Goal: Task Accomplishment & Management: Manage account settings

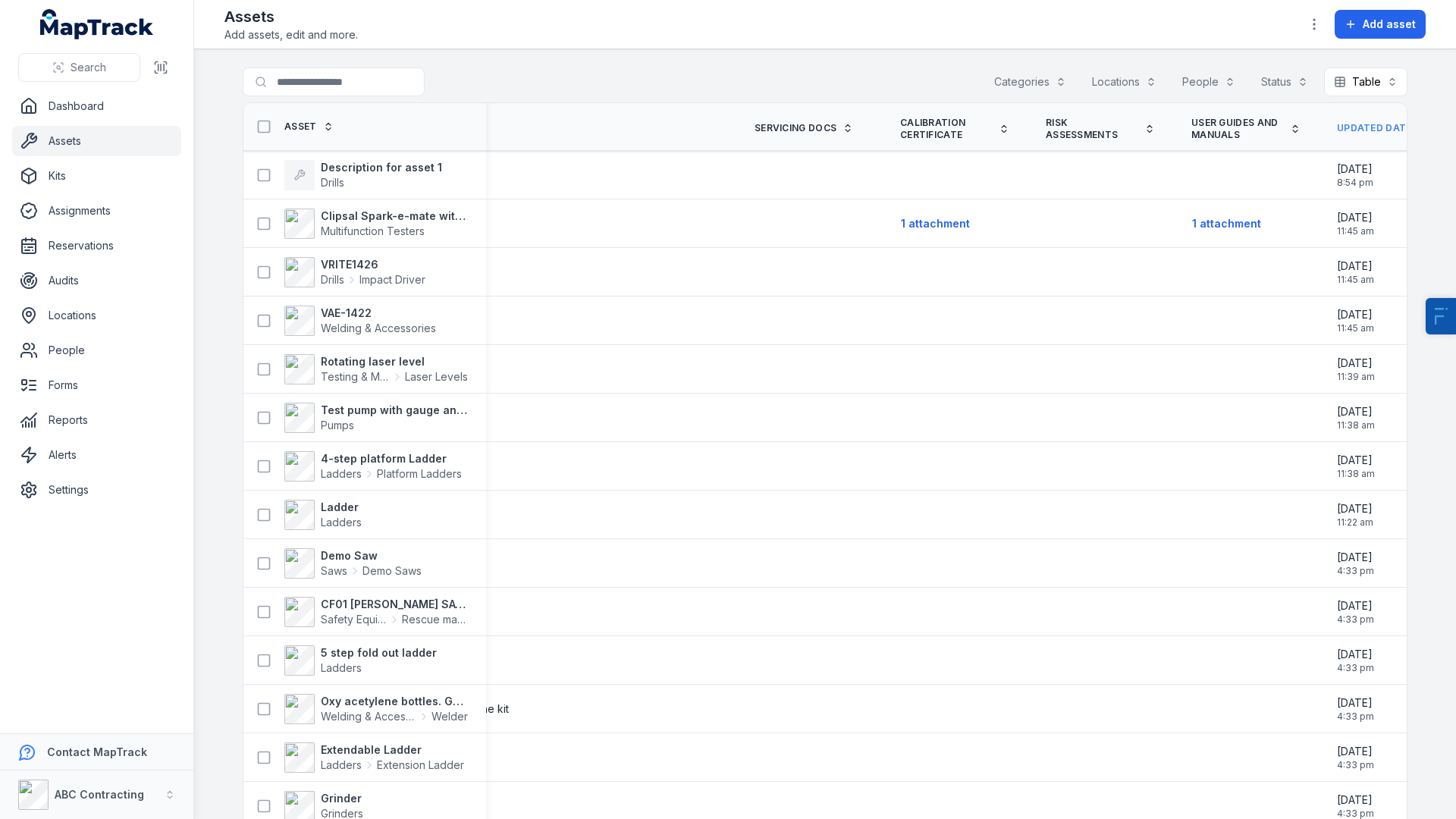
click at [1351, 130] on link "Updated Date" at bounding box center [1383, 128] width 92 height 12
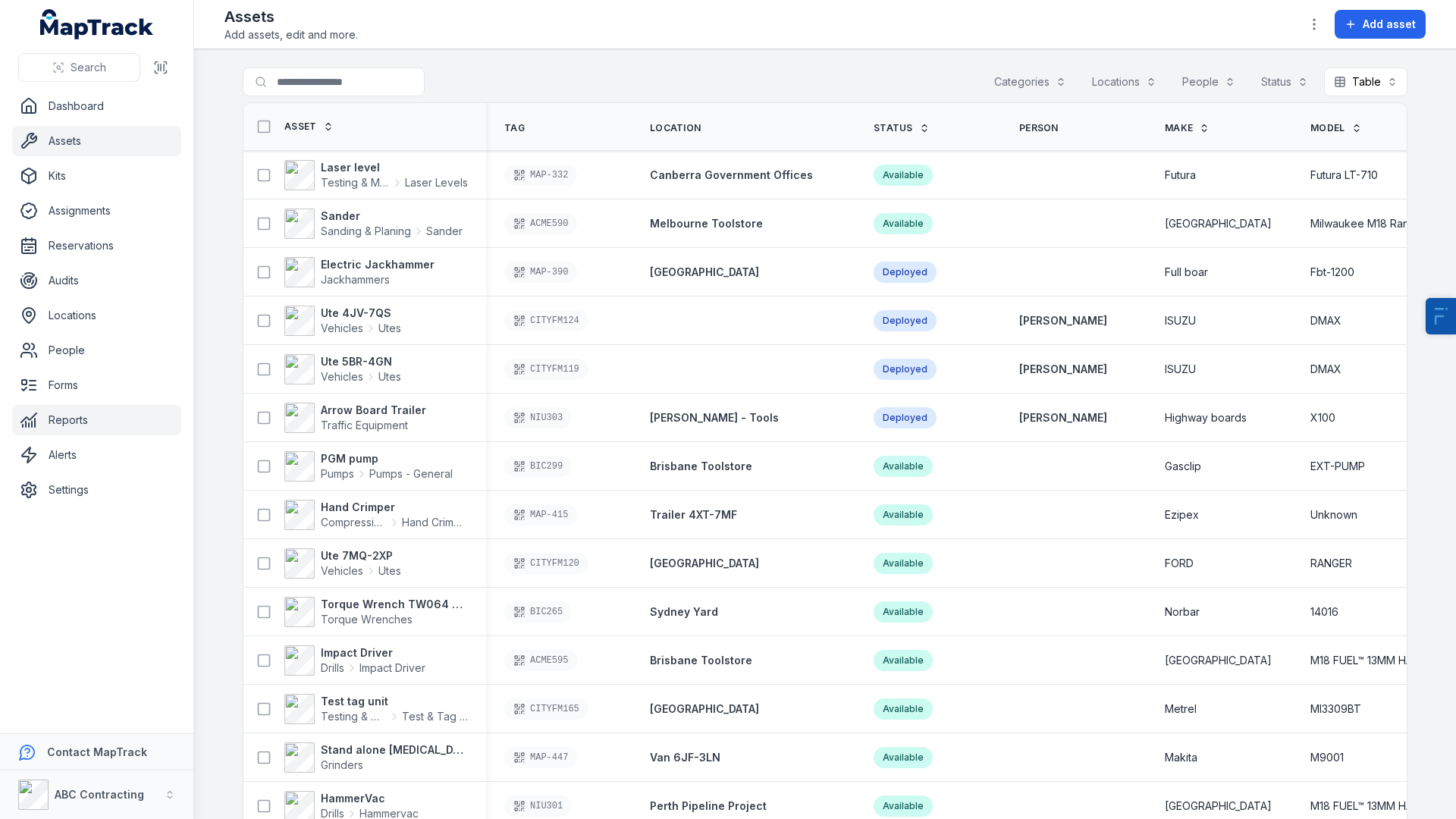
click at [59, 421] on link "Reports" at bounding box center [96, 420] width 169 height 31
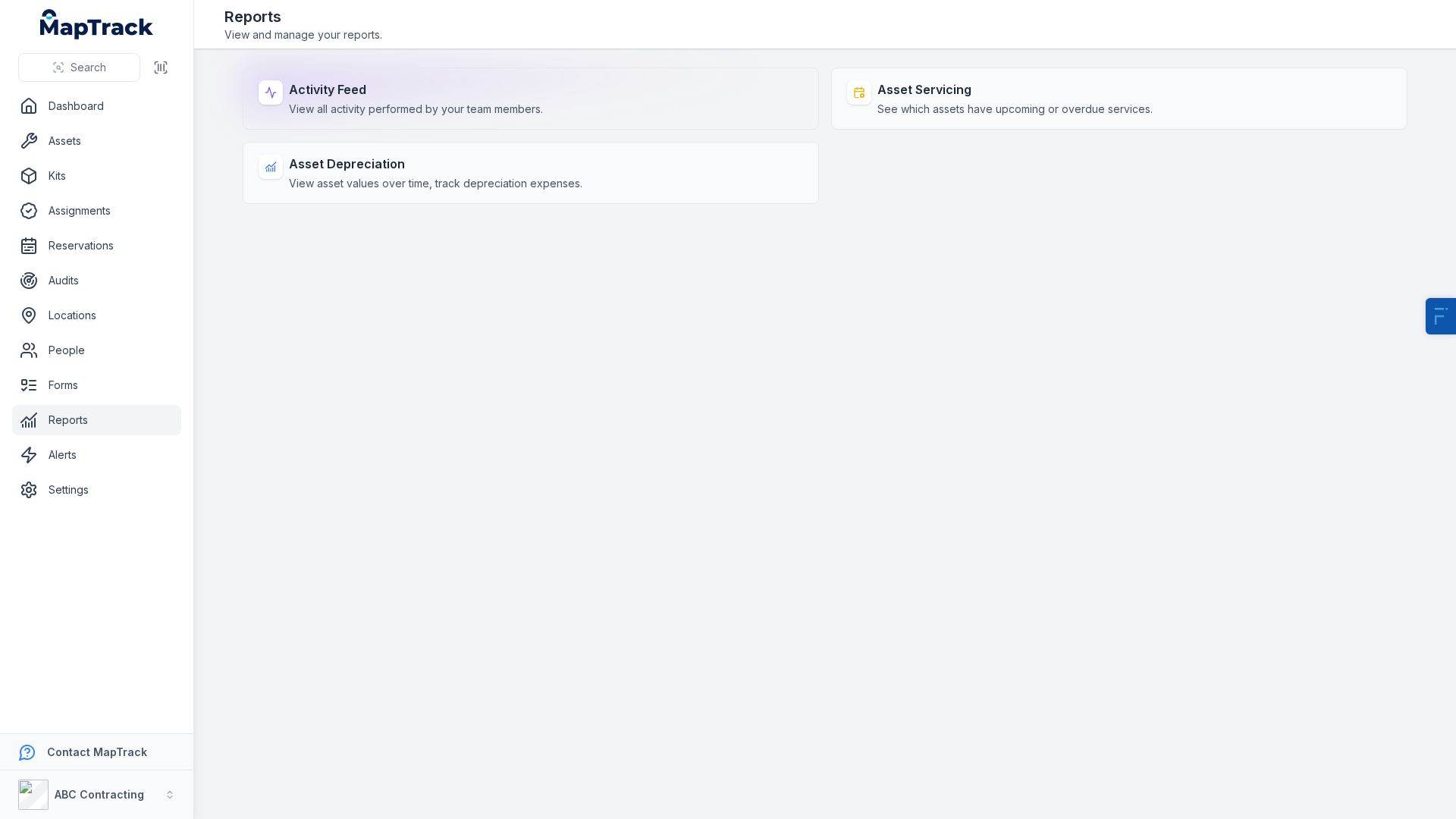
click at [395, 77] on div "Activity Feed View all activity performed by your team members." at bounding box center [531, 99] width 577 height 62
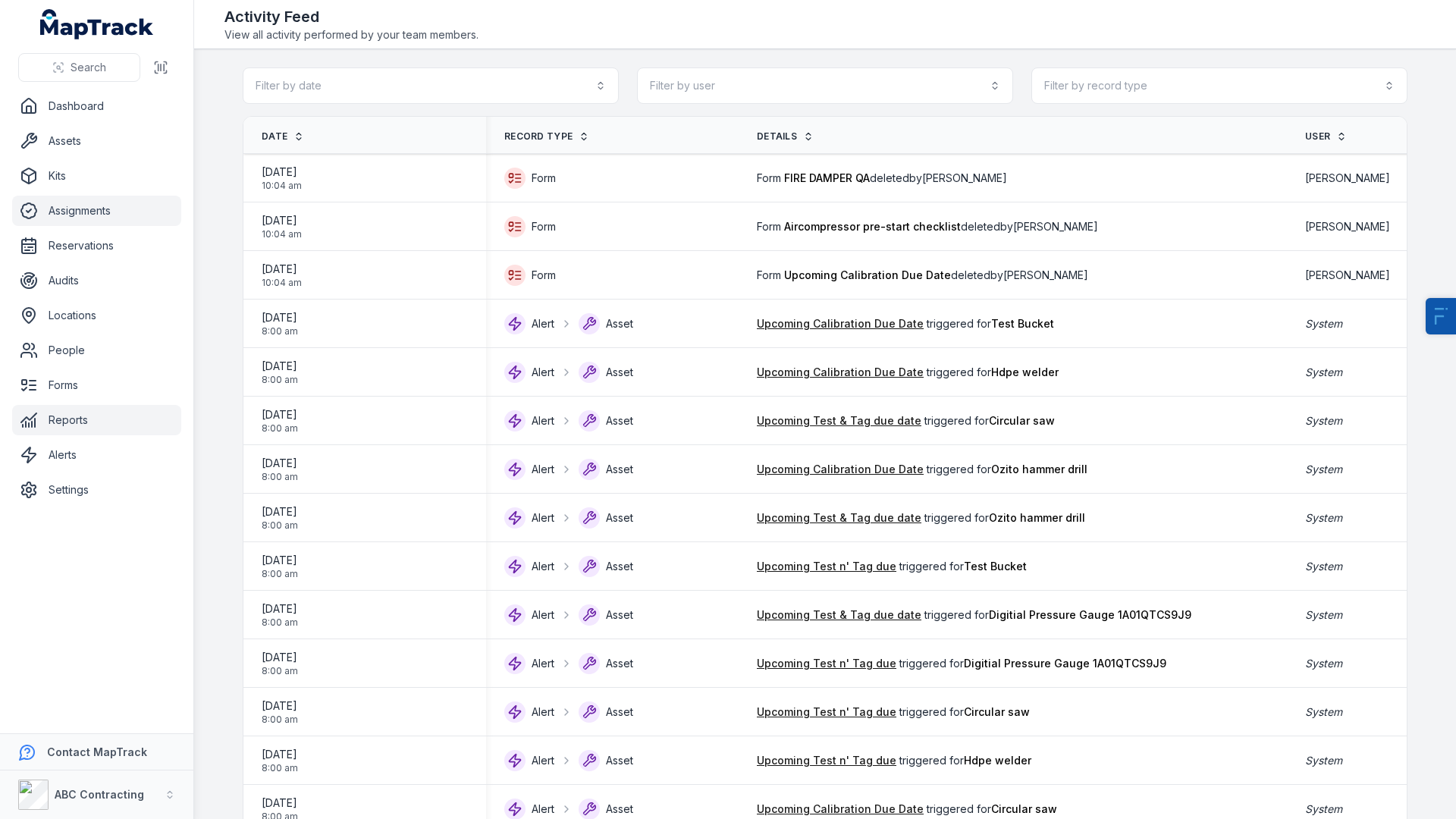
click at [89, 204] on link "Assignments" at bounding box center [96, 211] width 169 height 31
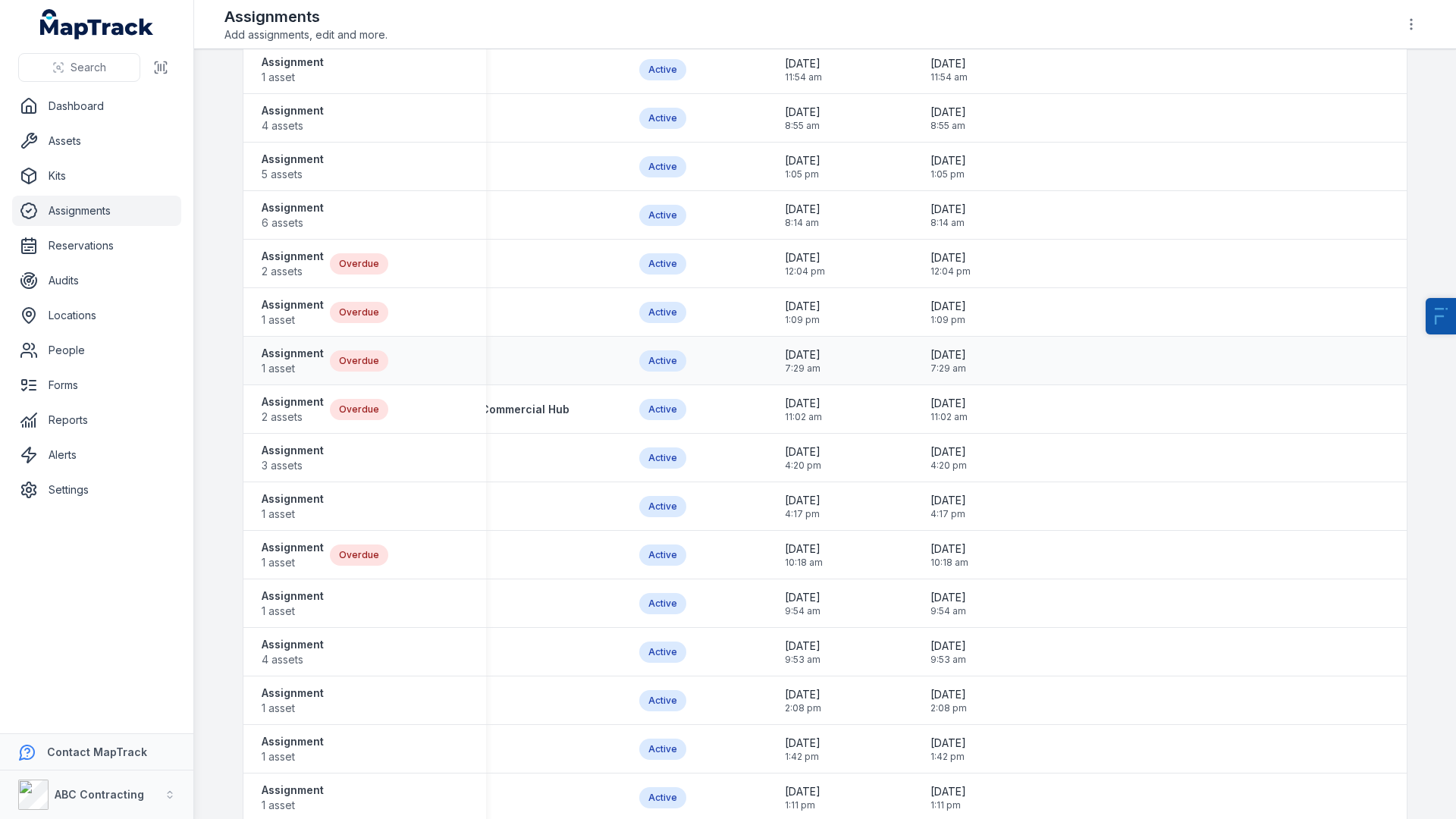
scroll to position [0, 920]
click at [298, 275] on span "2 assets" at bounding box center [292, 271] width 62 height 15
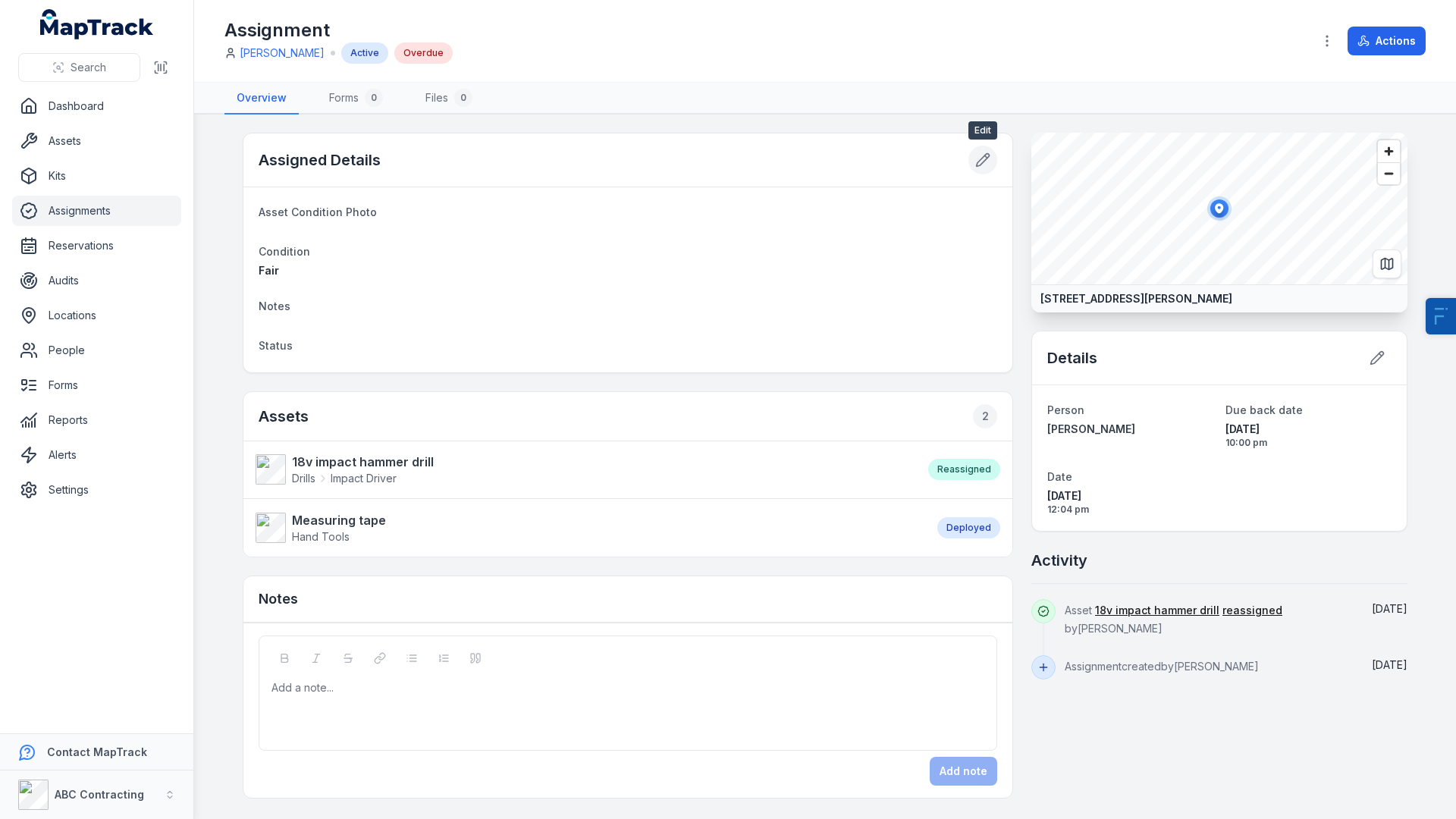
click at [983, 158] on icon at bounding box center [983, 161] width 13 height 13
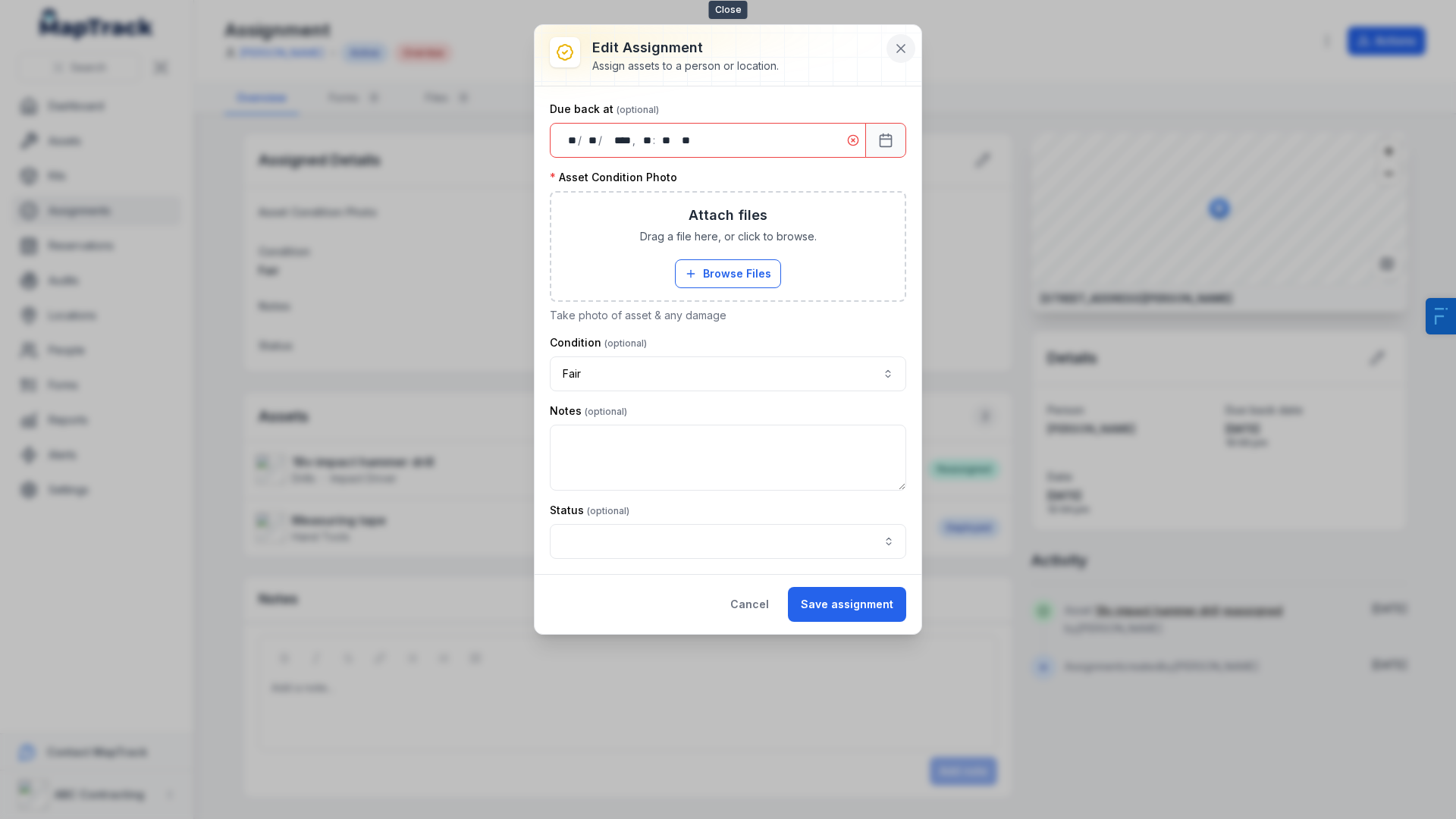
click at [901, 56] on button at bounding box center [901, 48] width 29 height 29
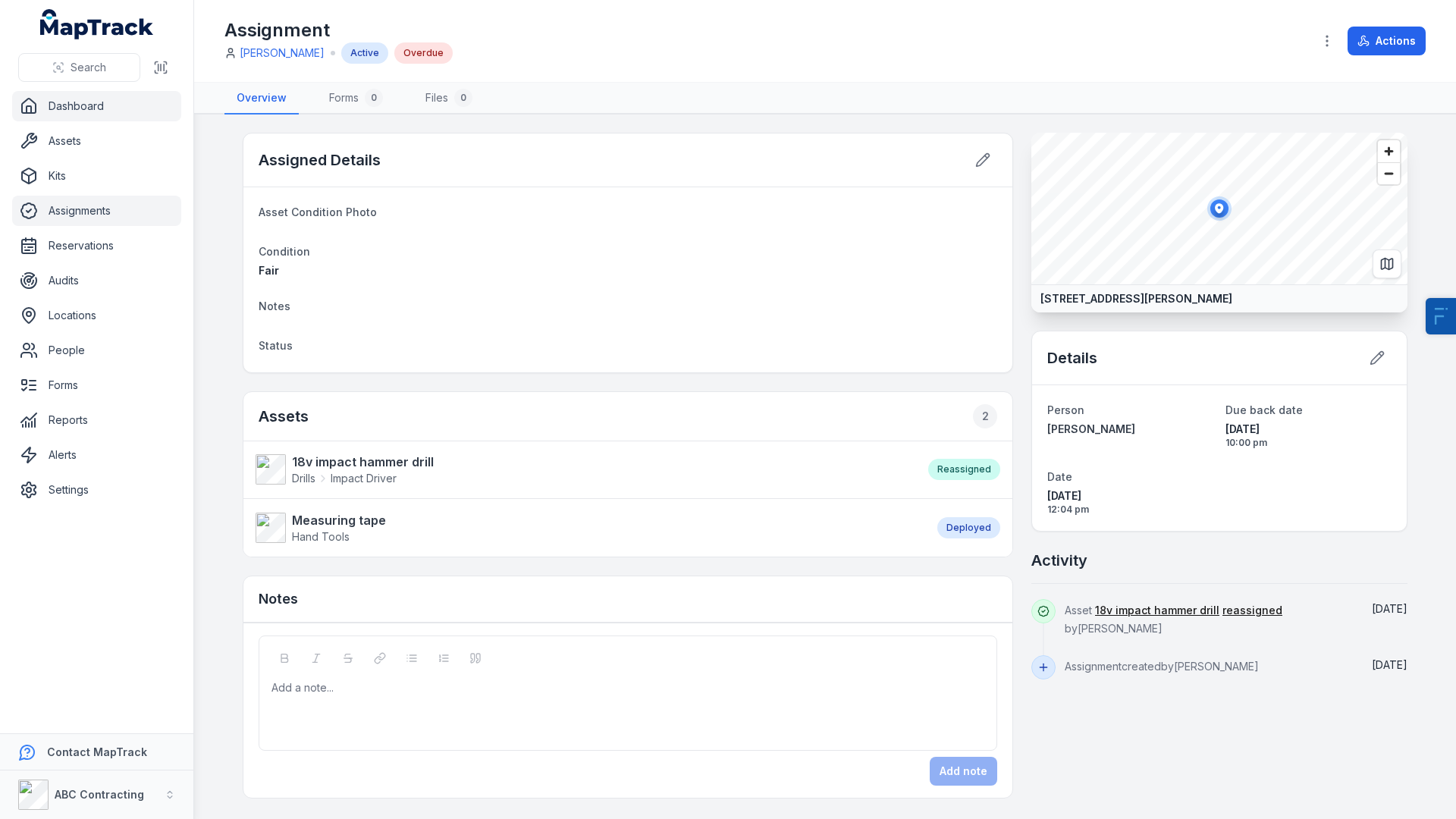
click at [95, 94] on link "Dashboard" at bounding box center [96, 107] width 169 height 31
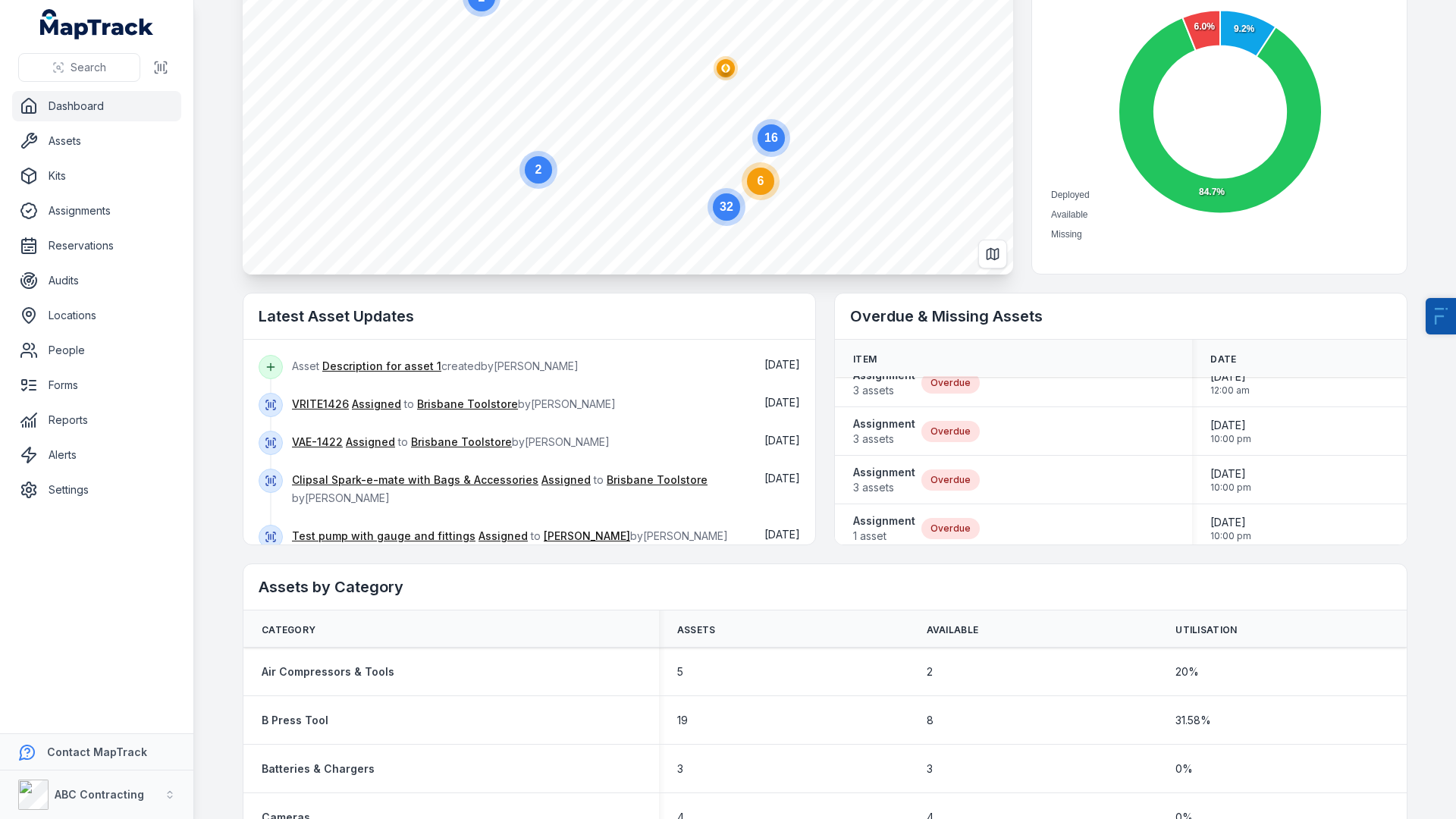
scroll to position [45, 0]
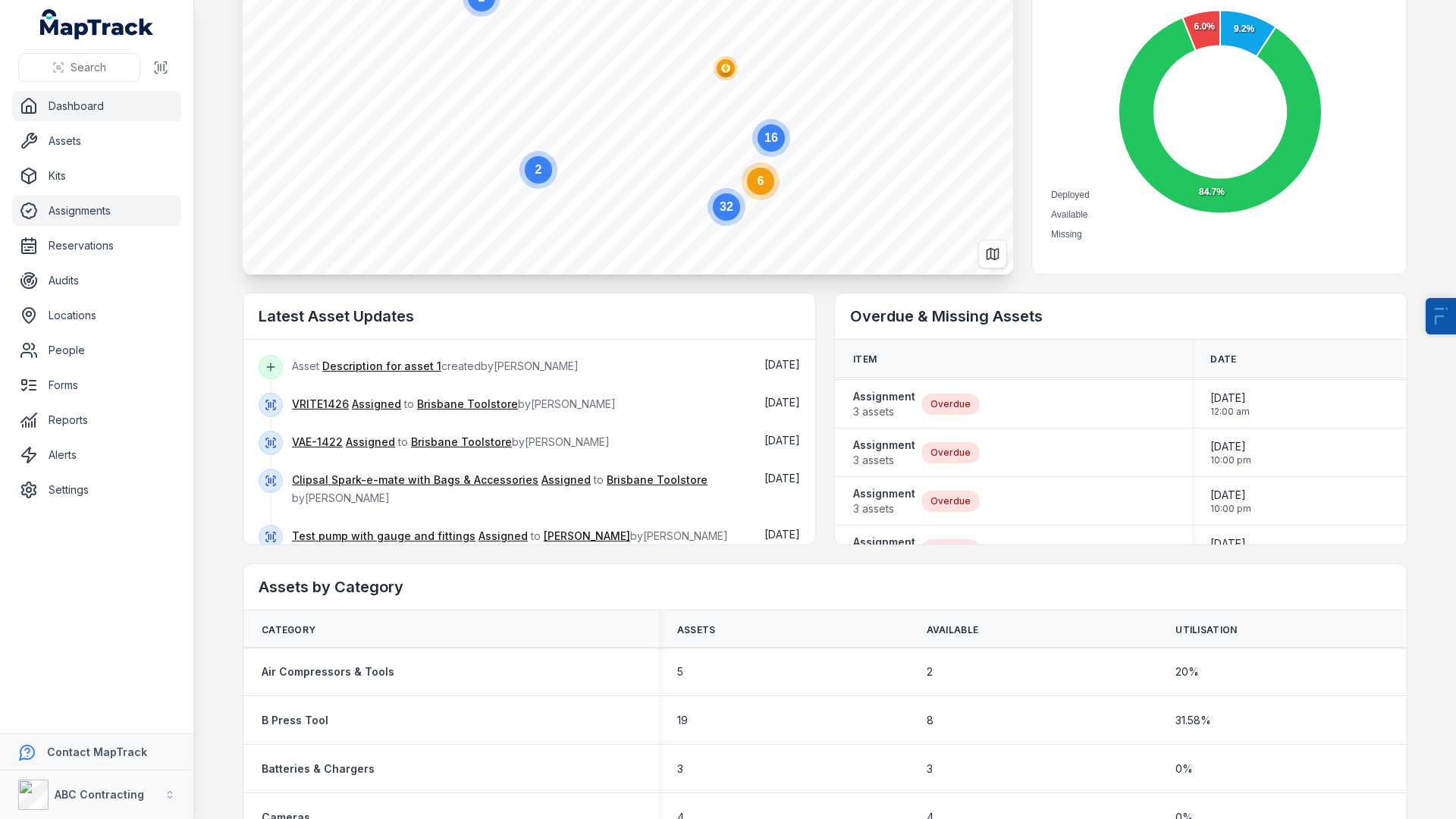
click at [125, 216] on link "Assignments" at bounding box center [96, 211] width 169 height 31
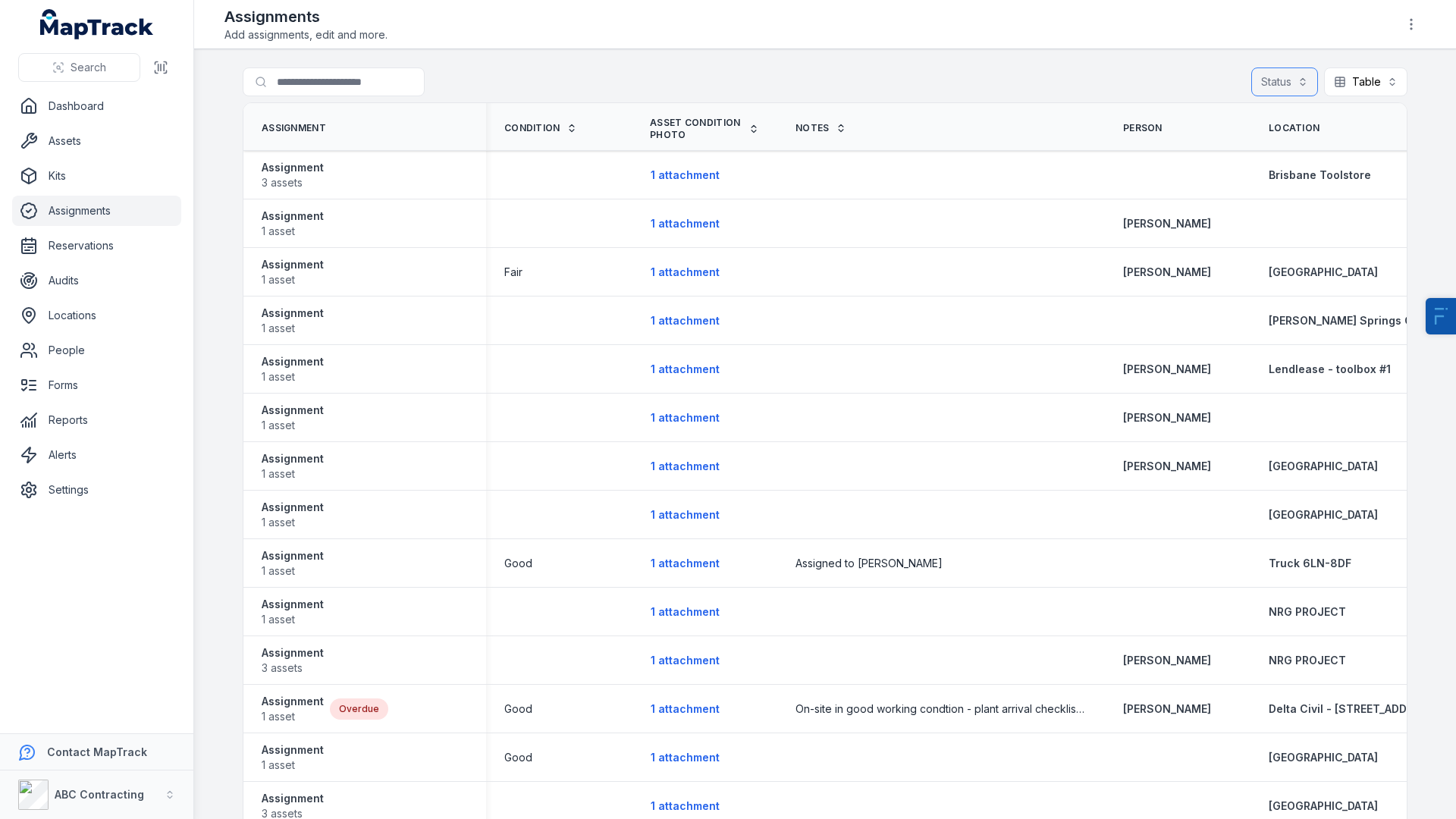
click at [1298, 82] on button "Status" at bounding box center [1284, 82] width 67 height 29
click at [1215, 183] on span "Overdue" at bounding box center [1199, 177] width 44 height 15
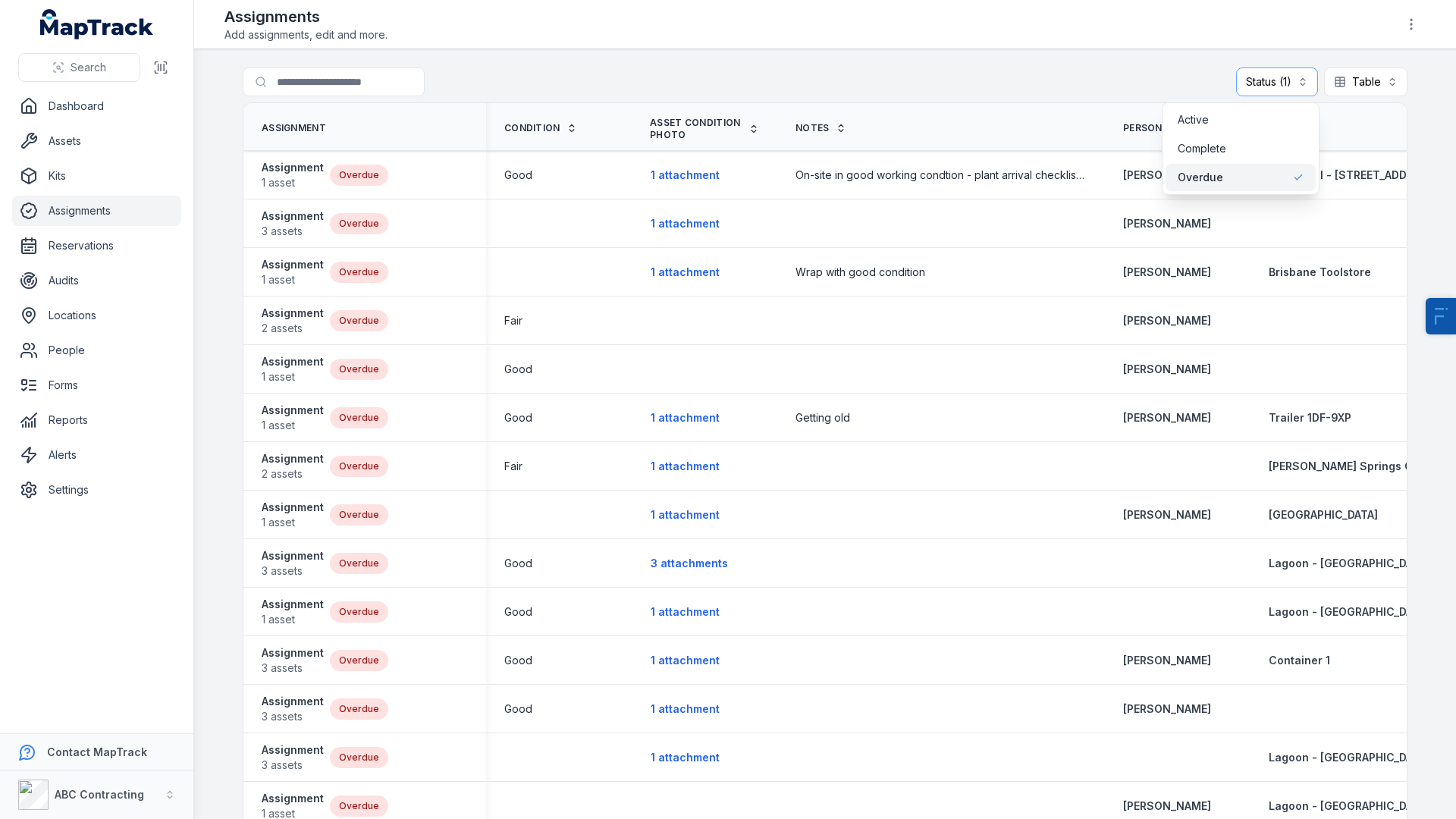
click at [110, 320] on div "Search Dashboard Assets Kits Assignments Reservations Audits Locations People F…" at bounding box center [728, 410] width 1456 height 819
click at [96, 320] on link "Locations" at bounding box center [96, 316] width 169 height 31
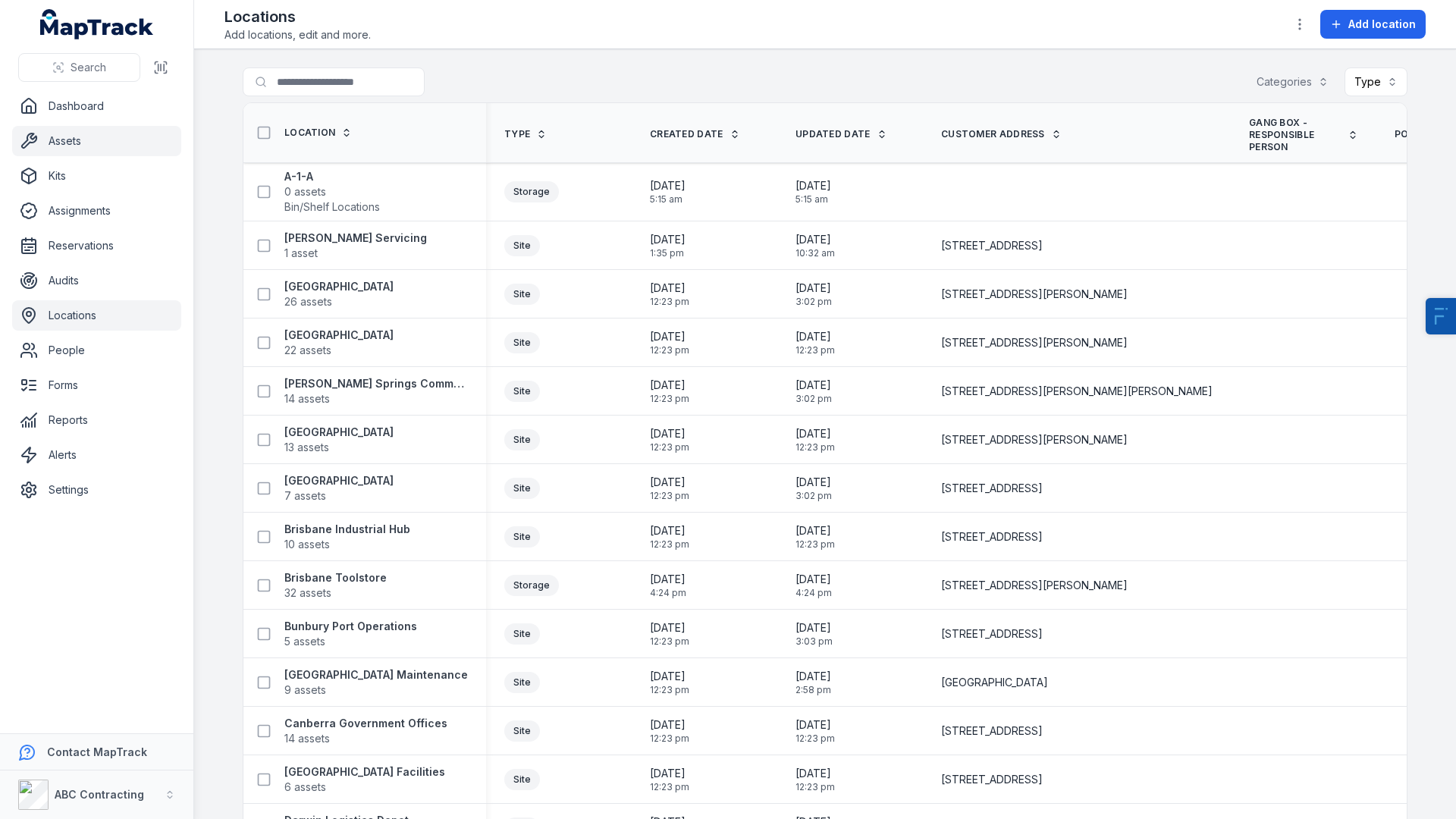
click at [92, 141] on link "Assets" at bounding box center [96, 141] width 169 height 31
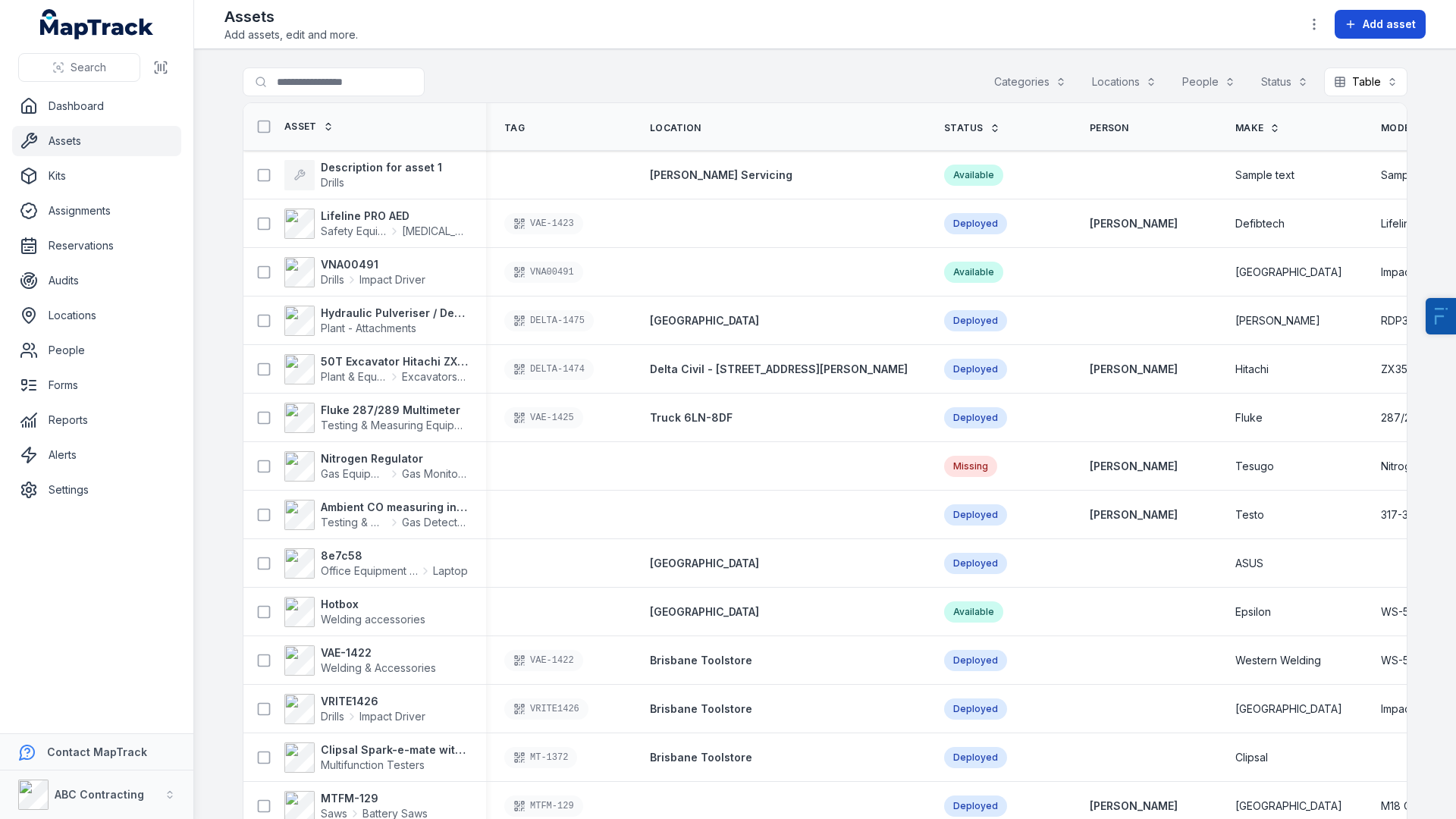
click at [1398, 22] on span "Add asset" at bounding box center [1389, 24] width 53 height 15
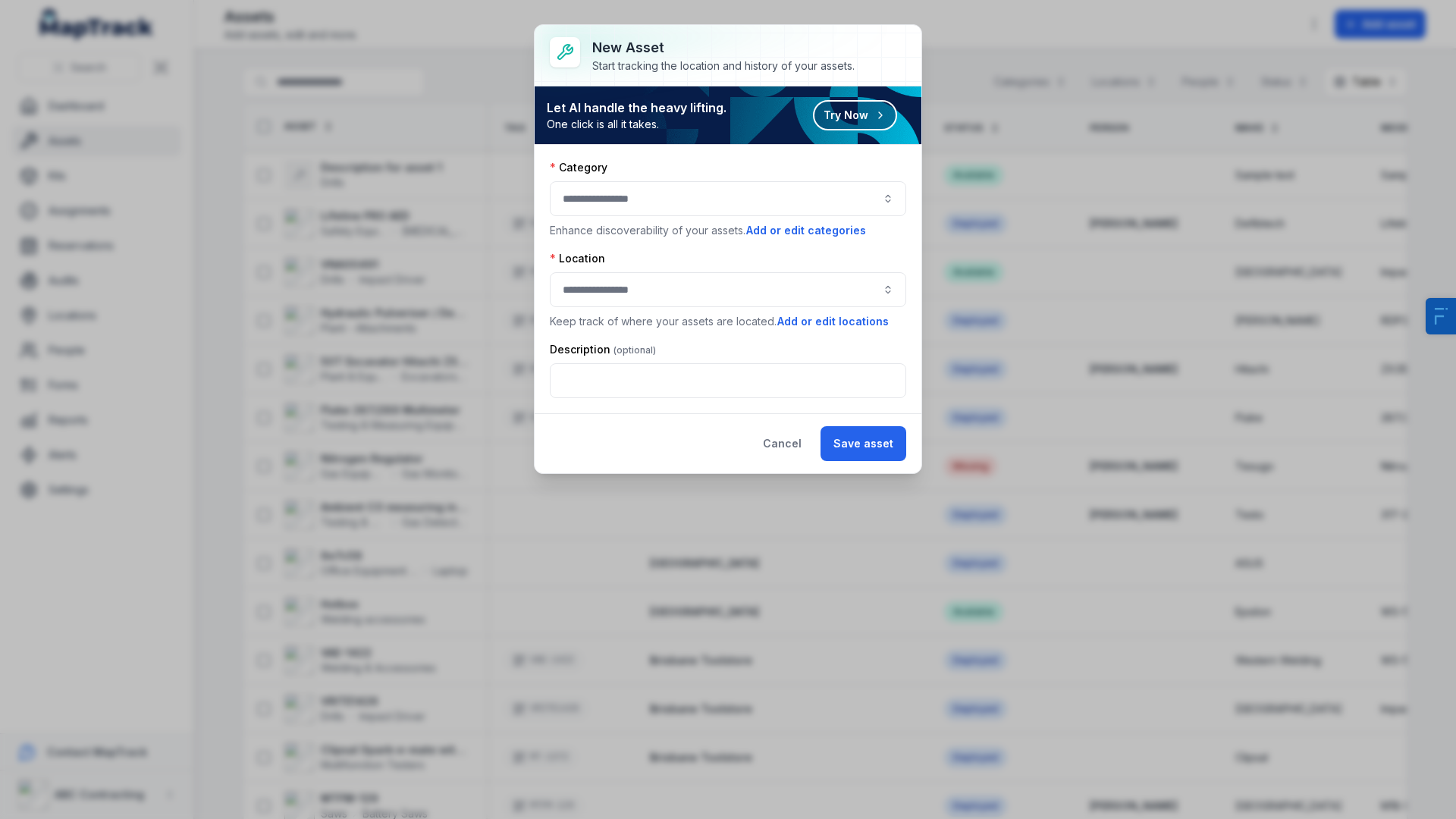
click at [776, 201] on button "button" at bounding box center [728, 198] width 356 height 35
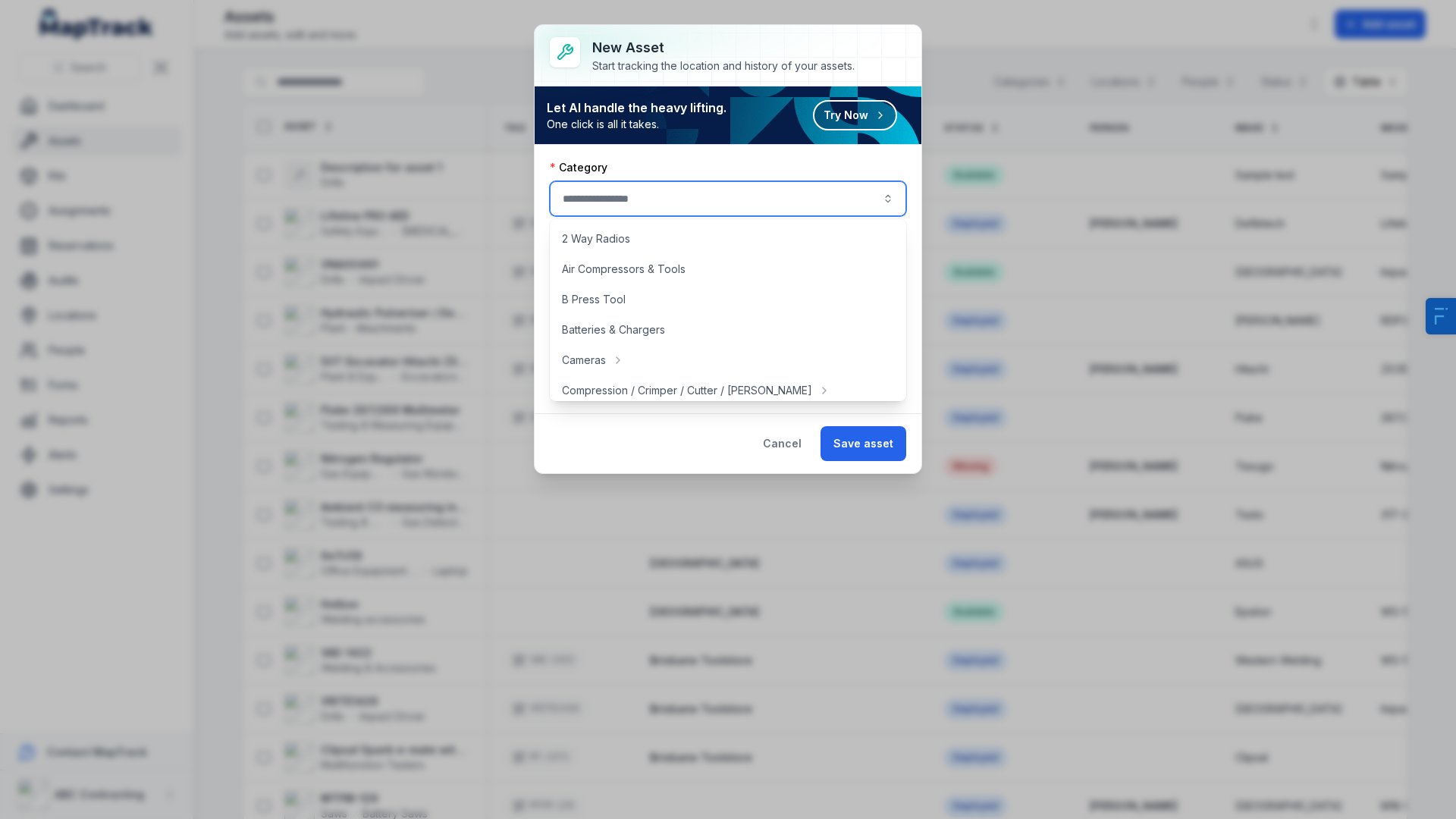
click at [684, 173] on div "Category" at bounding box center [728, 167] width 356 height 15
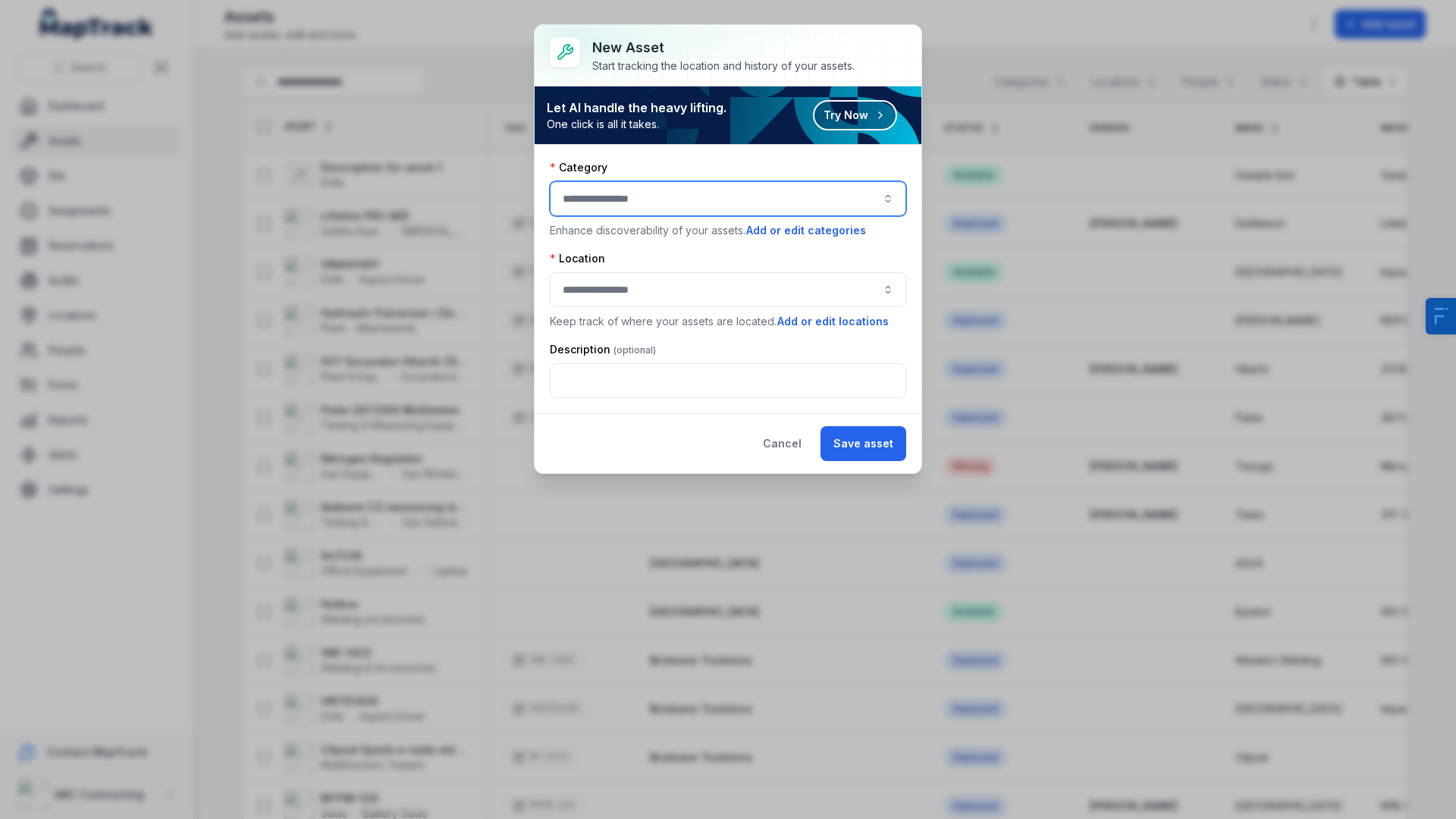
click at [698, 287] on button "button" at bounding box center [728, 289] width 356 height 35
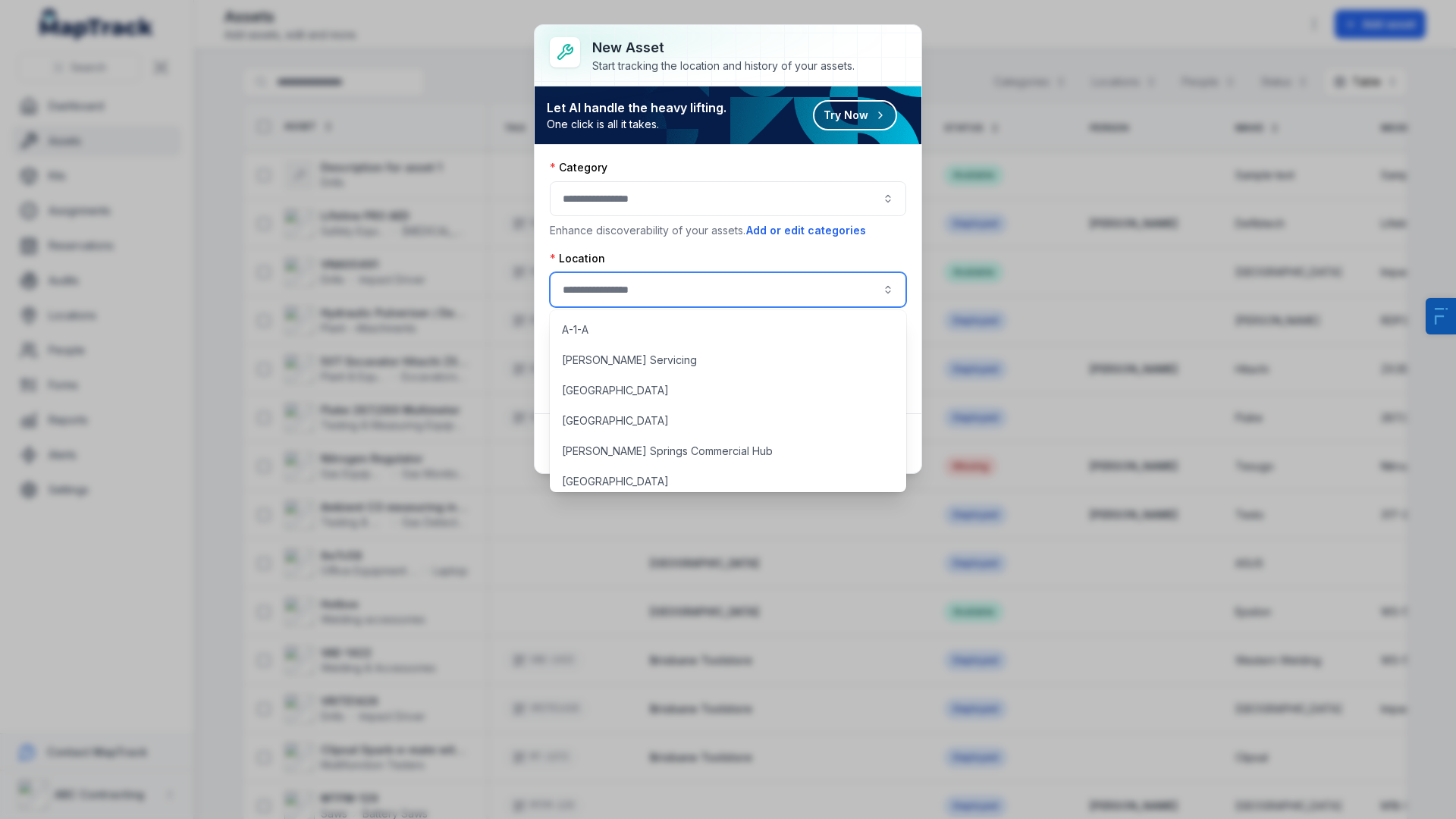
click at [795, 166] on div "Category" at bounding box center [728, 167] width 356 height 15
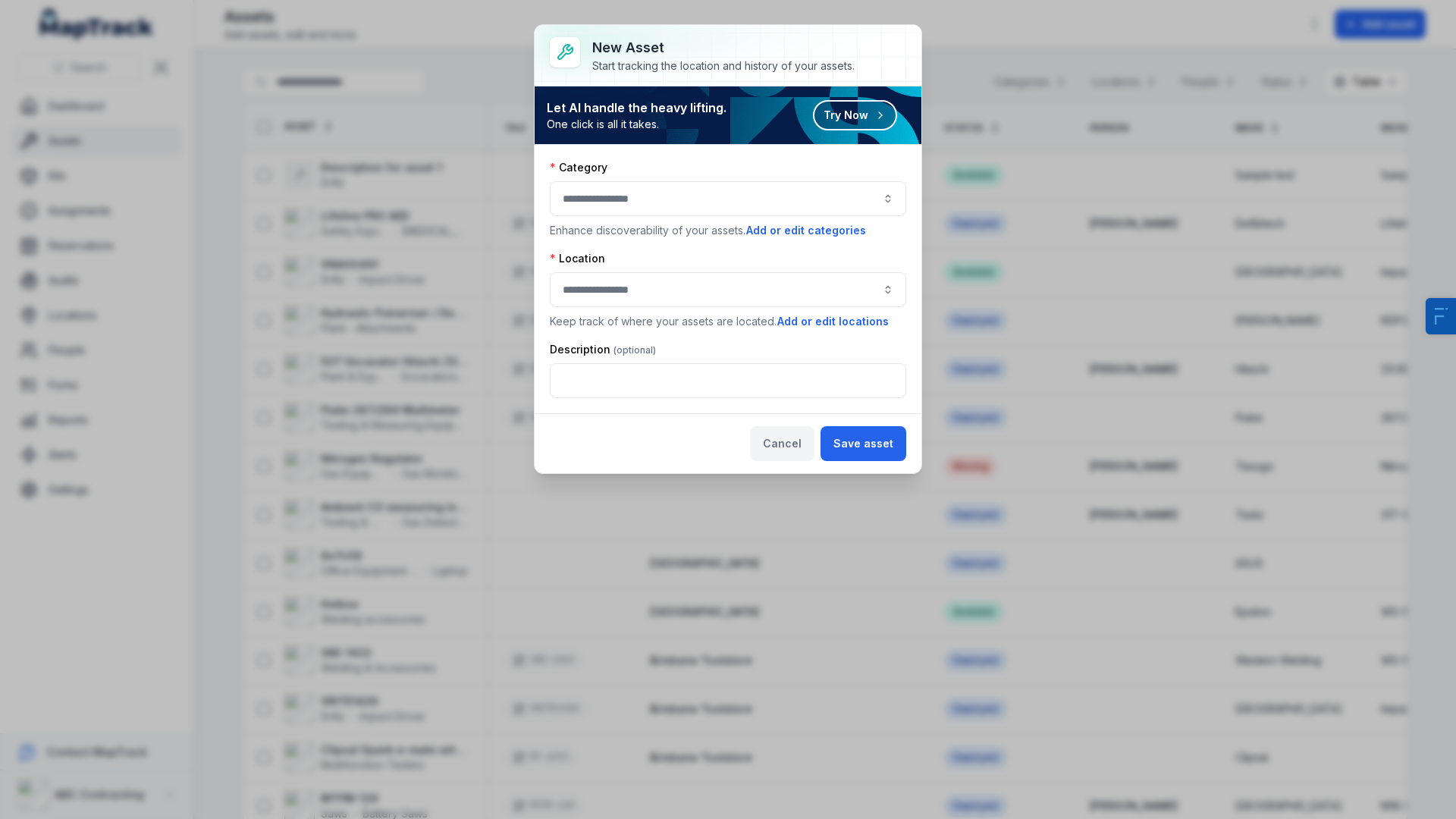
click at [788, 449] on button "Cancel" at bounding box center [783, 443] width 65 height 35
